Goal: Check status: Check status

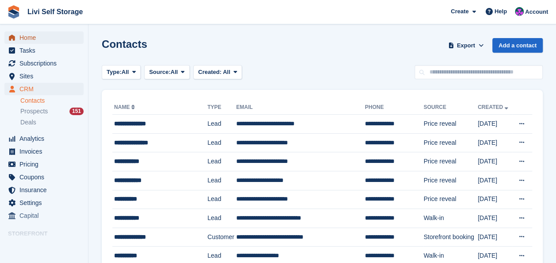
click at [27, 36] on span "Home" at bounding box center [45, 37] width 53 height 12
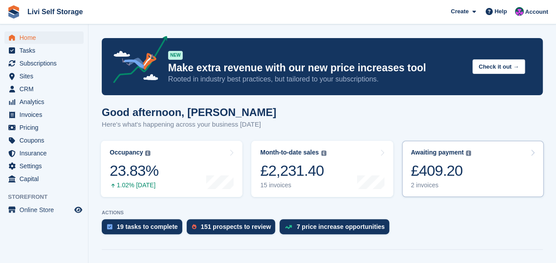
click at [435, 174] on div "£409.20" at bounding box center [441, 171] width 61 height 18
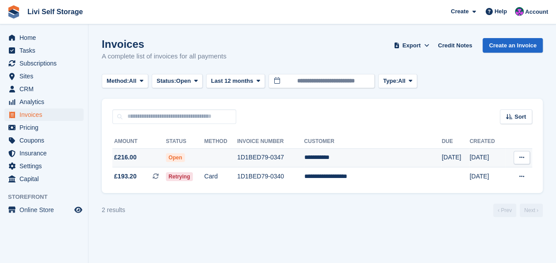
click at [275, 158] on td "1D1BED79-0347" at bounding box center [270, 157] width 67 height 19
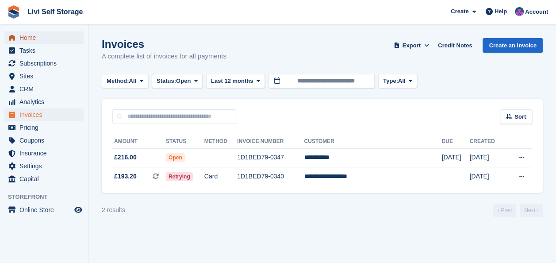
click at [28, 36] on span "Home" at bounding box center [45, 37] width 53 height 12
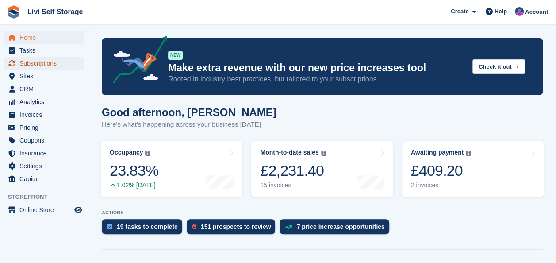
click at [25, 64] on span "Subscriptions" at bounding box center [45, 63] width 53 height 12
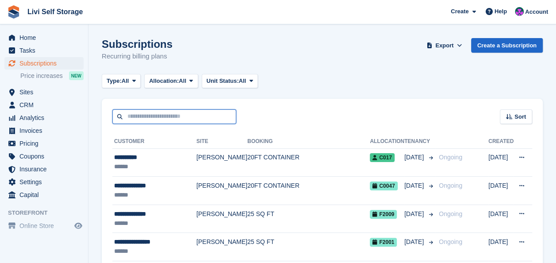
click at [189, 120] on input "text" at bounding box center [174, 116] width 124 height 15
type input "******"
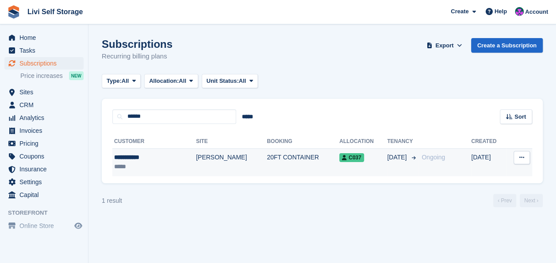
click at [268, 158] on td "20FT CONTAINER" at bounding box center [303, 162] width 73 height 28
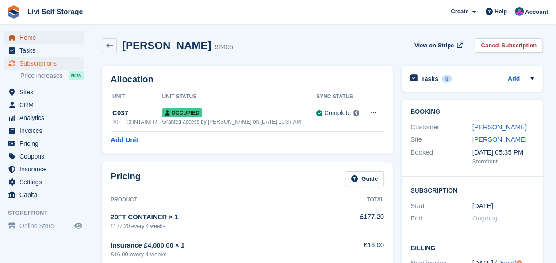
click at [28, 35] on span "Home" at bounding box center [45, 37] width 53 height 12
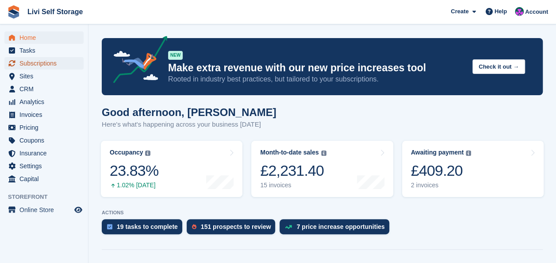
click at [47, 62] on span "Subscriptions" at bounding box center [45, 63] width 53 height 12
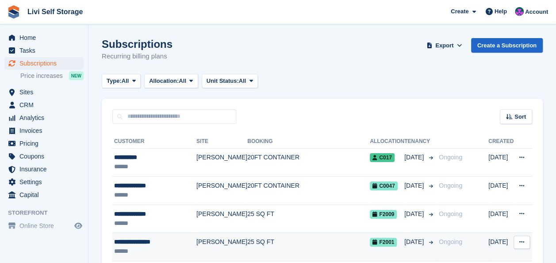
click at [147, 240] on div "**********" at bounding box center [155, 241] width 82 height 9
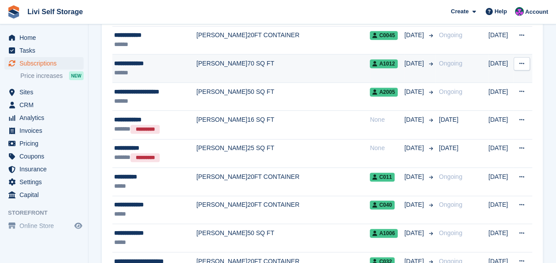
scroll to position [354, 0]
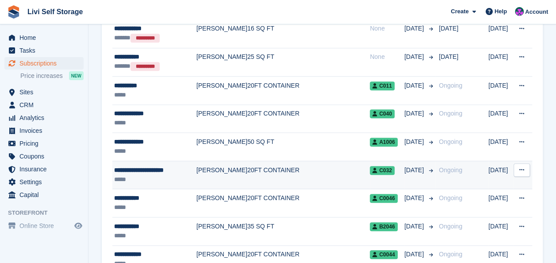
click at [147, 166] on div "**********" at bounding box center [155, 170] width 82 height 9
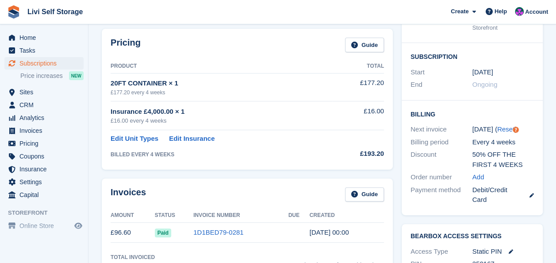
scroll to position [221, 0]
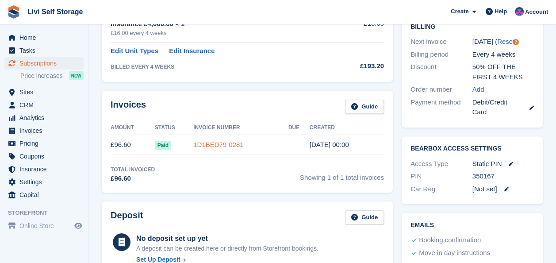
click at [209, 145] on link "1D1BED79-0281" at bounding box center [218, 145] width 50 height 8
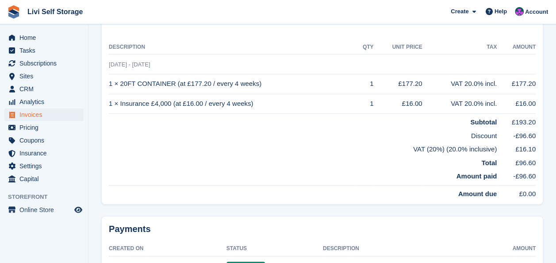
scroll to position [258, 0]
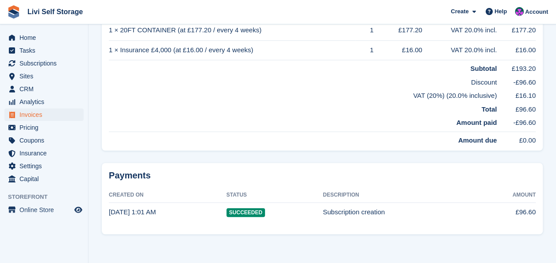
click at [500, 208] on td "£96.60" at bounding box center [507, 211] width 58 height 19
